Goal: Use online tool/utility: Use online tool/utility

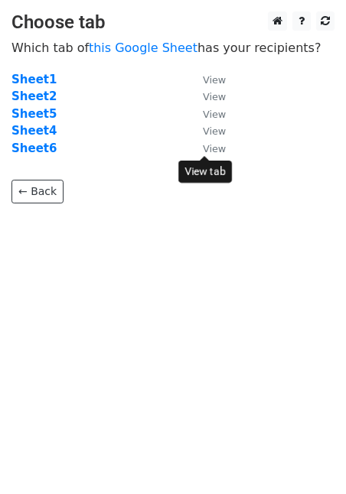
click at [201, 154] on link "View" at bounding box center [206, 149] width 38 height 14
click at [37, 150] on strong "Sheet6" at bounding box center [33, 149] width 45 height 14
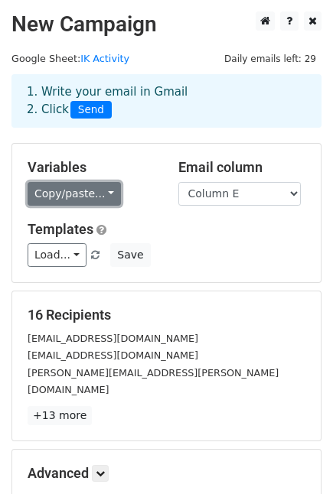
click at [87, 197] on link "Copy/paste..." at bounding box center [74, 194] width 93 height 24
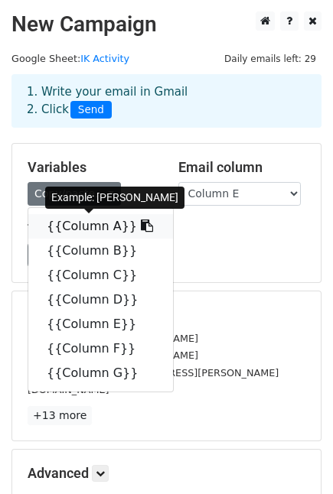
click at [81, 223] on link "{{Column A}}" at bounding box center [100, 226] width 145 height 24
